Goal: Task Accomplishment & Management: Use online tool/utility

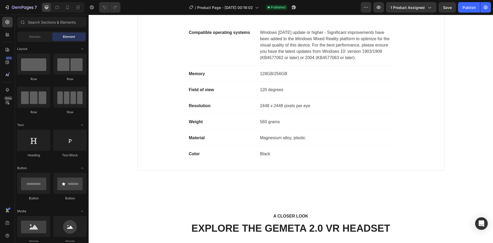
scroll to position [53, 0]
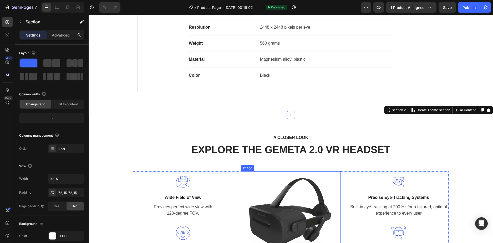
scroll to position [158, 0]
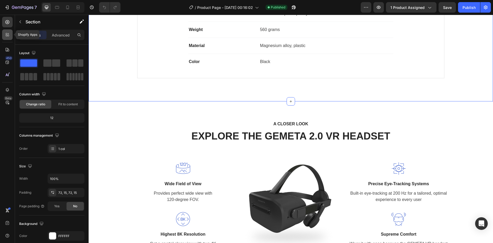
click at [6, 37] on div at bounding box center [7, 34] width 11 height 11
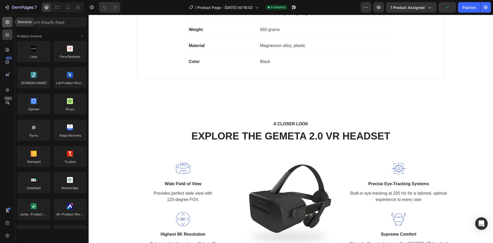
click at [11, 20] on div at bounding box center [7, 22] width 11 height 11
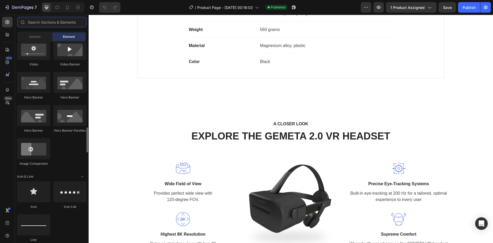
scroll to position [263, 0]
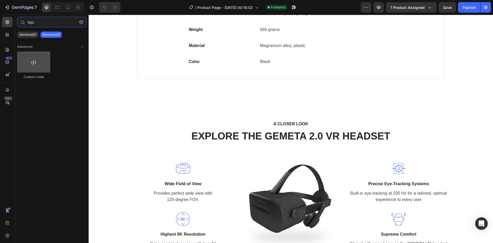
type input "liqu"
click at [38, 68] on div at bounding box center [33, 62] width 33 height 21
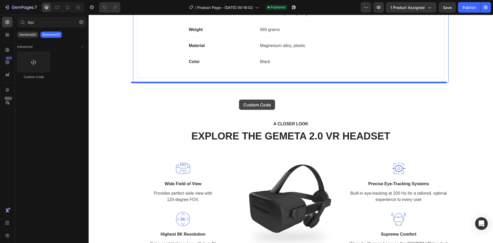
drag, startPoint x: 128, startPoint y: 85, endPoint x: 239, endPoint y: 100, distance: 111.4
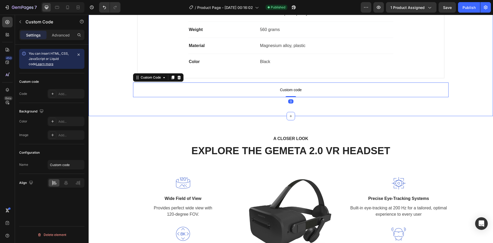
click at [280, 92] on span "Custom code" at bounding box center [290, 90] width 315 height 6
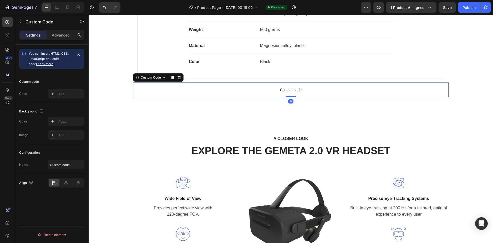
click at [280, 92] on span "Custom code" at bounding box center [290, 90] width 315 height 6
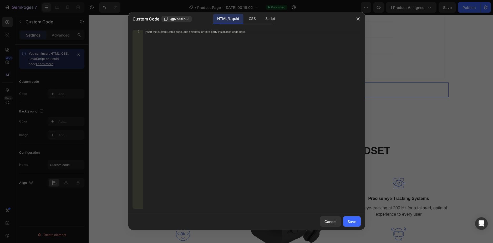
click at [210, 49] on div "Insert the custom Liquid code, add snippets, or third-party installation code h…" at bounding box center [252, 123] width 218 height 186
paste textarea "</html>"
type textarea "</html>"
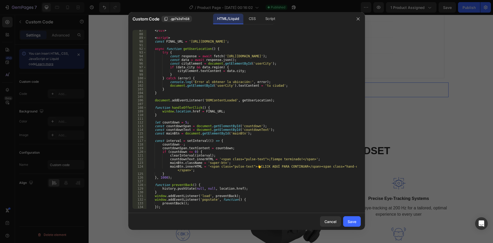
scroll to position [428, 0]
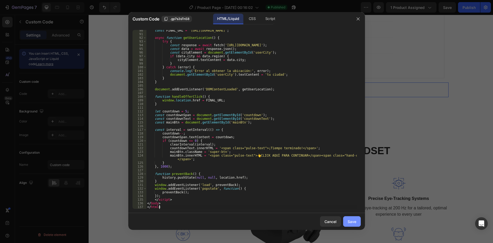
click at [353, 220] on div "Save" at bounding box center [351, 222] width 9 height 6
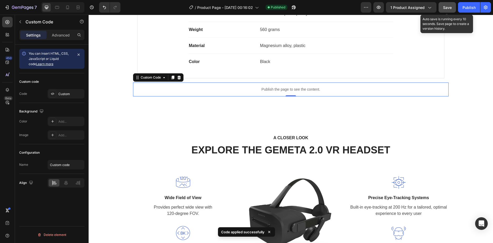
click at [451, 9] on span "Save" at bounding box center [447, 7] width 9 height 4
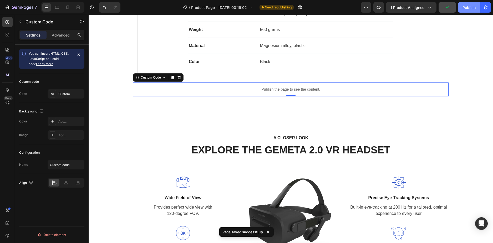
click at [468, 9] on div "Publish" at bounding box center [468, 8] width 13 height 6
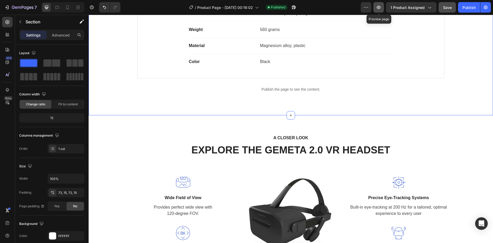
click at [376, 4] on button "button" at bounding box center [378, 7] width 11 height 11
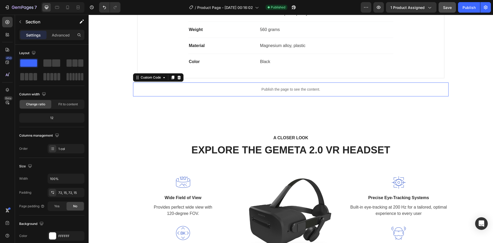
click at [271, 90] on p "Publish the page to see the content." at bounding box center [290, 90] width 315 height 6
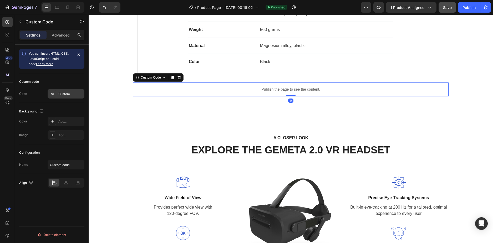
click at [63, 93] on div "Custom" at bounding box center [70, 94] width 25 height 5
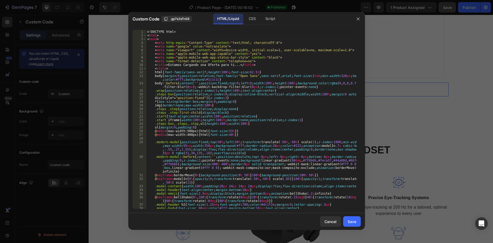
click at [167, 50] on div "<! DOCTYPE html > < html > < head > < meta http-equiv = "Content-Type" content …" at bounding box center [251, 123] width 210 height 186
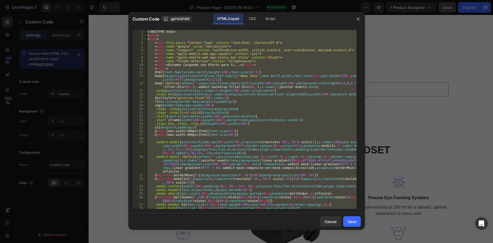
paste textarea
type textarea "</html>"
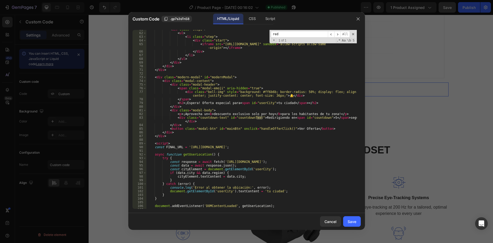
scroll to position [312, 0]
type input "redirigien"
click at [322, 118] on div "< div class = "steps" > < ul > < li class = "step" > < div class = "start" > < …" at bounding box center [251, 121] width 210 height 186
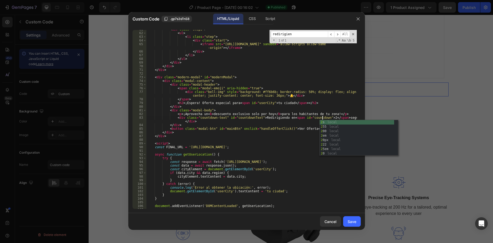
scroll to position [0, 15]
click at [336, 122] on div "2 s local 2 55 local 2 00 local 2 em local 2 0px local 2 22 local 2 5em local 2…" at bounding box center [357, 142] width 74 height 45
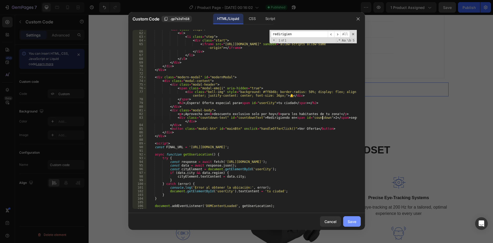
type textarea "<div class="countdown-text" id="countdownText">Redirigiendo en <span id="countd…"
click at [354, 222] on div "Save" at bounding box center [351, 222] width 9 height 6
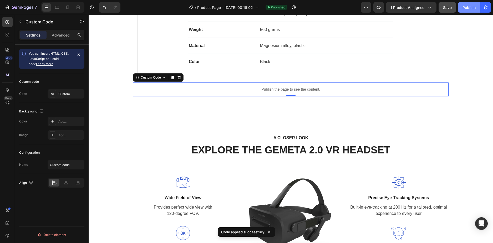
click at [467, 5] on div "Publish" at bounding box center [468, 8] width 13 height 6
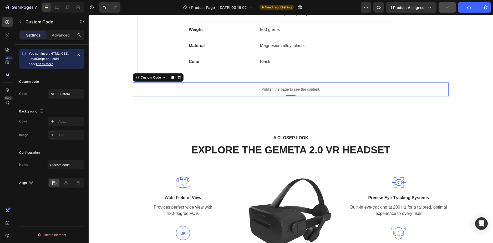
click at [160, 9] on div "/ Product Page - [DATE] 00:16:02 Need republishing" at bounding box center [243, 7] width 236 height 11
click at [228, 91] on p "Publish the page to see the content." at bounding box center [290, 90] width 315 height 6
click at [61, 94] on div "Custom" at bounding box center [70, 94] width 25 height 5
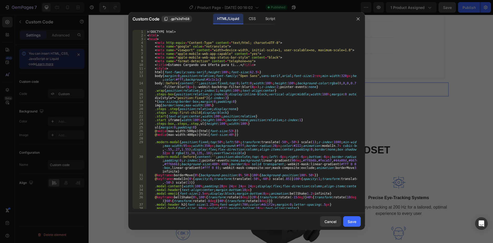
click at [240, 75] on div "<! DOCTYPE html > < html > < head > < meta http-equiv = "Content-Type" content …" at bounding box center [251, 123] width 210 height 186
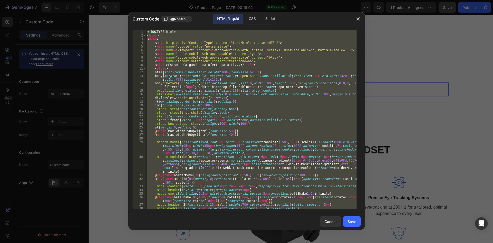
paste textarea
type textarea "</html>"
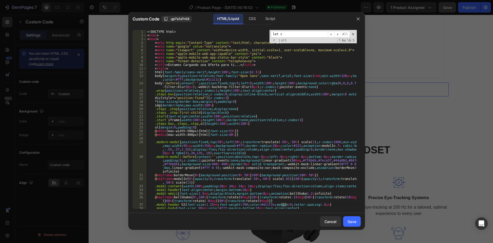
scroll to position [422, 0]
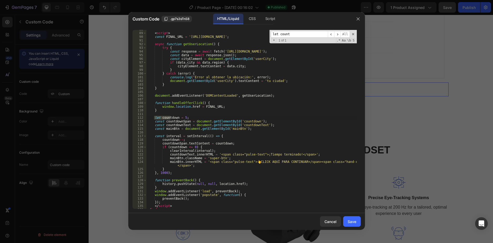
type input "let count"
click at [184, 117] on div "< script > const FINAL_URL = '[URL][DOMAIN_NAME]' ; async function getUserLocat…" at bounding box center [251, 121] width 210 height 186
type textarea "let countdown = 2;"
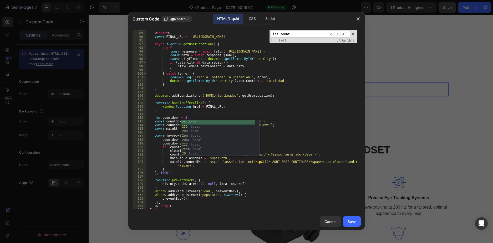
scroll to position [0, 3]
click at [205, 114] on div "< script > const FINAL_URL = '[URL][DOMAIN_NAME]' ; async function getUserLocat…" at bounding box center [251, 121] width 210 height 186
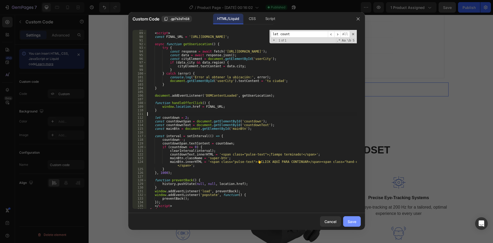
click at [347, 222] on div "Save" at bounding box center [351, 222] width 9 height 6
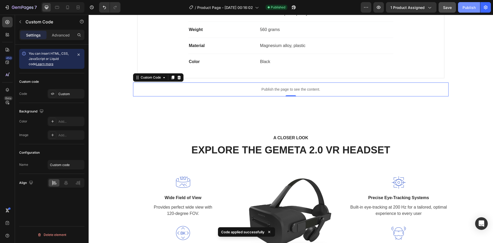
click at [466, 7] on div "Publish" at bounding box center [468, 8] width 13 height 6
